Goal: Transaction & Acquisition: Purchase product/service

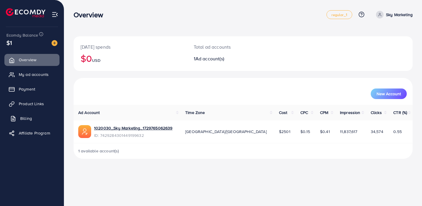
click at [27, 117] on span "Billing" at bounding box center [26, 118] width 12 height 6
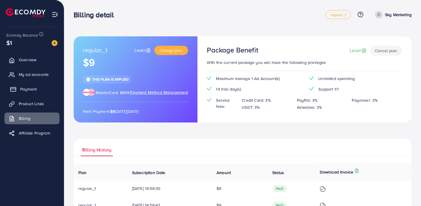
click at [33, 87] on span "Payment" at bounding box center [28, 89] width 16 height 6
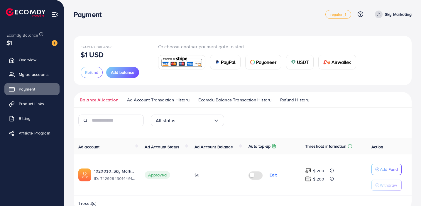
scroll to position [15, 0]
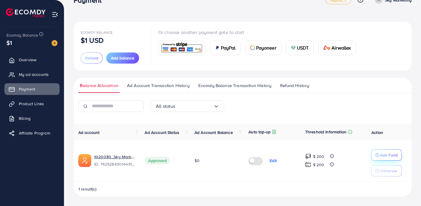
click at [394, 158] on p "Add Fund" at bounding box center [389, 155] width 18 height 7
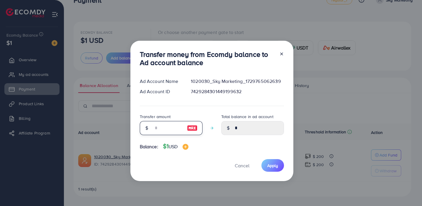
click at [166, 128] on input "number" at bounding box center [167, 128] width 29 height 14
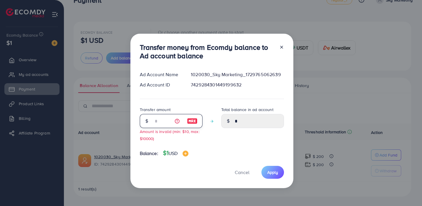
type input "*"
type input "****"
click at [256, 143] on div "Total balance in ad account ****" at bounding box center [252, 126] width 63 height 40
click at [163, 123] on input "*" at bounding box center [167, 121] width 29 height 14
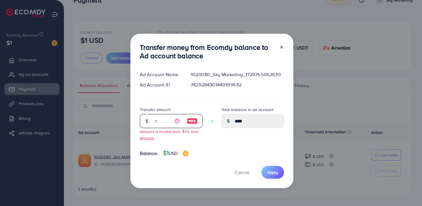
click at [163, 123] on input "*" at bounding box center [167, 121] width 29 height 14
type input "*"
click at [238, 172] on span "Cancel" at bounding box center [242, 172] width 15 height 6
type input "*"
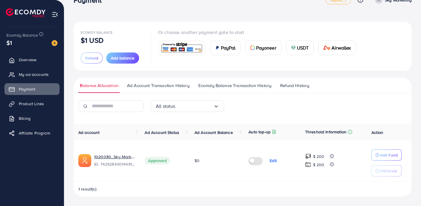
scroll to position [13, 0]
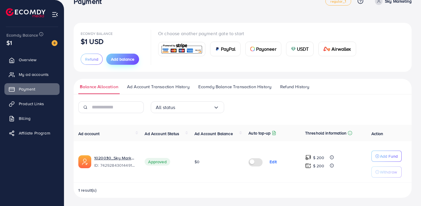
click at [126, 57] on span "Add balance" at bounding box center [122, 59] width 23 height 6
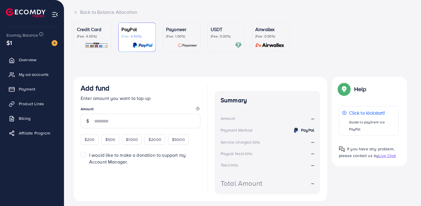
scroll to position [51, 0]
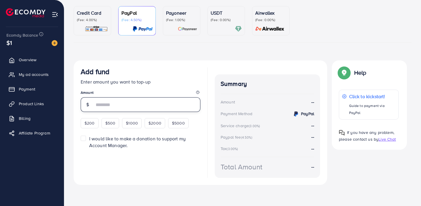
click at [151, 103] on input "number" at bounding box center [147, 104] width 106 height 15
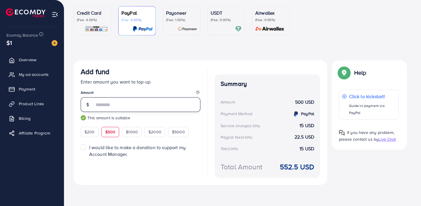
type input "***"
click at [121, 184] on div "Add fund Enter amount you want to top-up Amount *** This amount is suitable $20…" at bounding box center [200, 122] width 253 height 124
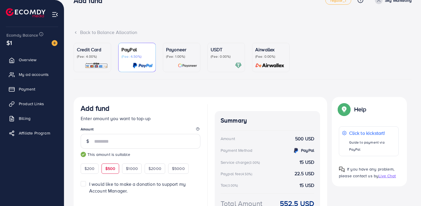
scroll to position [0, 0]
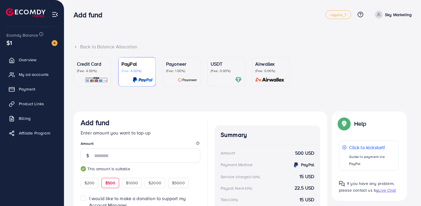
click at [84, 71] on p "(Fee: 4.00%)" at bounding box center [92, 71] width 31 height 5
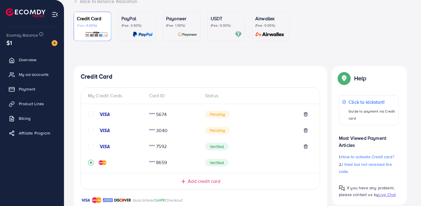
scroll to position [74, 0]
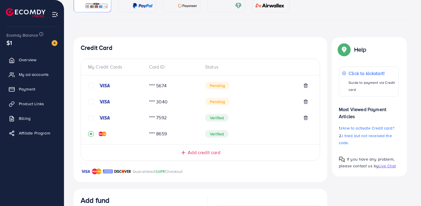
click at [210, 152] on span "Add credit card" at bounding box center [204, 152] width 32 height 7
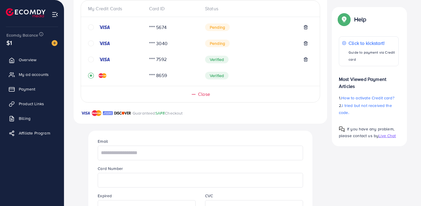
scroll to position [172, 0]
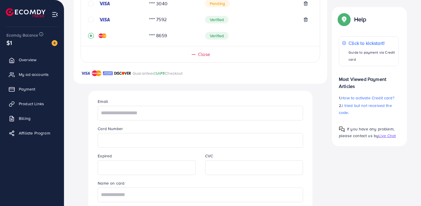
click at [203, 55] on span "Close" at bounding box center [204, 54] width 12 height 7
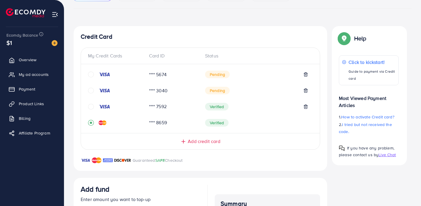
scroll to position [86, 0]
click at [376, 116] on span "How to activate Credit card?" at bounding box center [367, 116] width 53 height 6
click at [209, 90] on span "Pending" at bounding box center [217, 90] width 25 height 8
click at [89, 90] on icon "circle" at bounding box center [91, 90] width 6 height 6
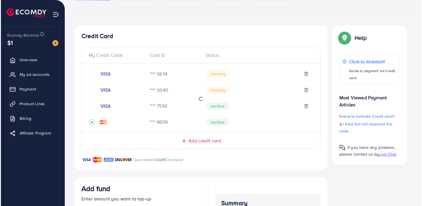
scroll to position [68, 0]
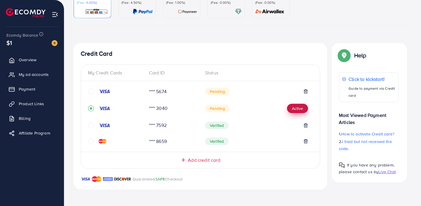
click at [303, 113] on button "Active" at bounding box center [297, 108] width 21 height 9
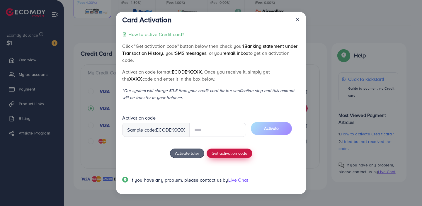
click at [231, 152] on button "Get activation code" at bounding box center [230, 153] width 46 height 9
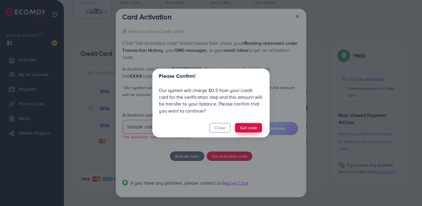
click at [250, 128] on button "Get code" at bounding box center [248, 127] width 27 height 9
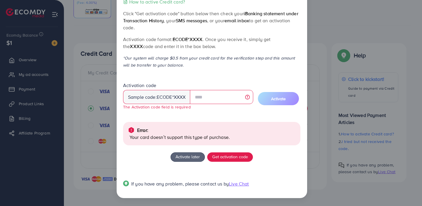
scroll to position [28, 0]
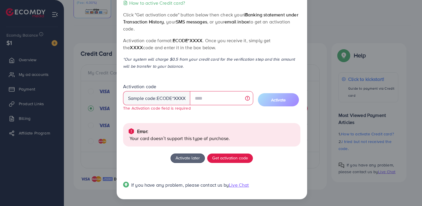
click at [250, 76] on div "How to active Credit card? Click "Get activation code" button below then check …" at bounding box center [211, 97] width 177 height 196
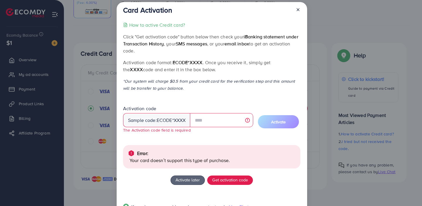
scroll to position [5, 0]
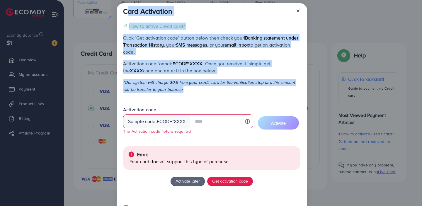
drag, startPoint x: 188, startPoint y: 96, endPoint x: 122, endPoint y: 13, distance: 105.7
click at [122, 13] on div "Card Activation How to active Credit card? Click "Get activation code" button b…" at bounding box center [212, 112] width 191 height 219
click at [199, 93] on div "How to active Credit card? Click "Get activation code" button below then check …" at bounding box center [211, 121] width 177 height 196
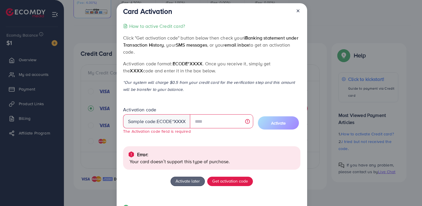
click at [175, 164] on div "Error: Your card doesn’t support this type of purchase." at bounding box center [211, 157] width 177 height 23
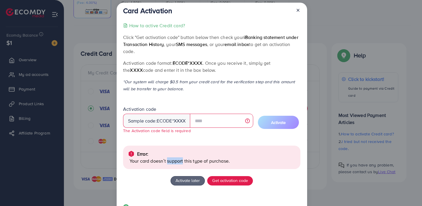
click at [175, 164] on p "Your card doesn’t support this type of purchase." at bounding box center [213, 160] width 166 height 7
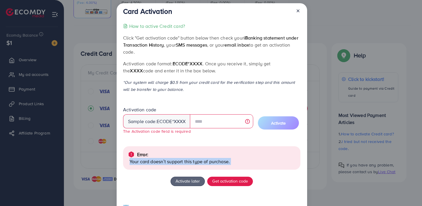
click at [175, 164] on p "Your card doesn’t support this type of purchase." at bounding box center [213, 161] width 166 height 7
click at [233, 160] on p "Your card doesn’t support this type of purchase." at bounding box center [213, 161] width 166 height 7
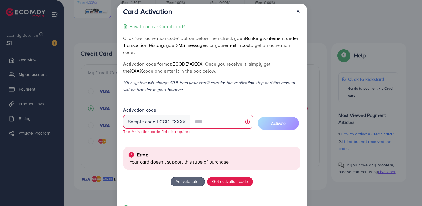
click at [297, 11] on line at bounding box center [298, 11] width 2 height 2
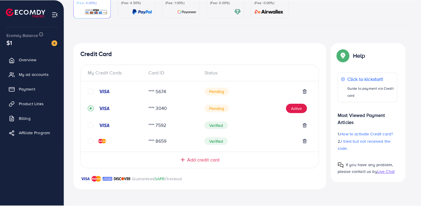
scroll to position [0, 0]
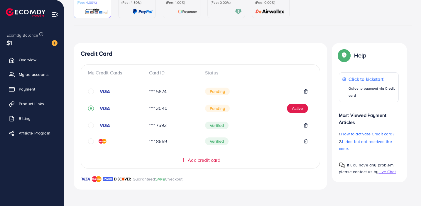
click at [237, 92] on div "Pending" at bounding box center [256, 92] width 103 height 8
click at [91, 91] on icon "circle" at bounding box center [91, 92] width 6 height 6
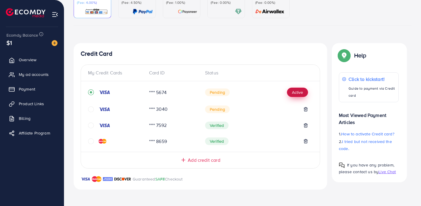
click at [292, 93] on button "Active" at bounding box center [297, 92] width 21 height 9
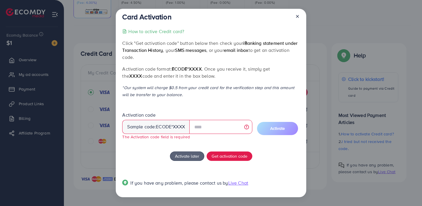
click at [297, 19] on div at bounding box center [294, 18] width 9 height 11
click at [299, 17] on icon at bounding box center [297, 16] width 5 height 5
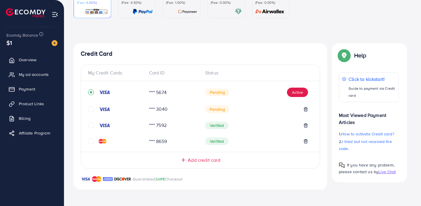
click at [89, 126] on icon "circle" at bounding box center [91, 126] width 6 height 6
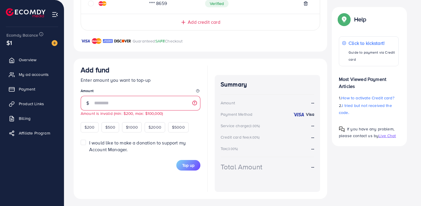
type input "*"
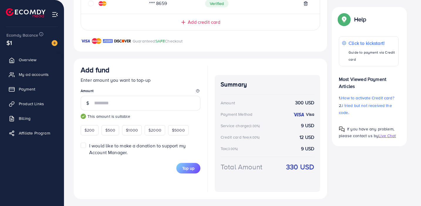
type input "***"
click at [155, 184] on div "Add fund Enter amount you want to top-up Amount *** This amount is suitable $20…" at bounding box center [141, 129] width 120 height 126
click at [189, 167] on span "Top up" at bounding box center [188, 168] width 12 height 6
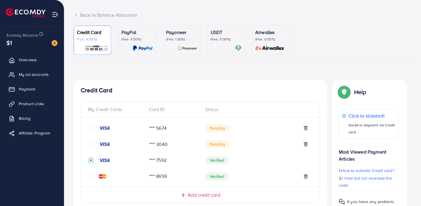
scroll to position [0, 0]
